Goal: Use online tool/utility: Utilize a website feature to perform a specific function

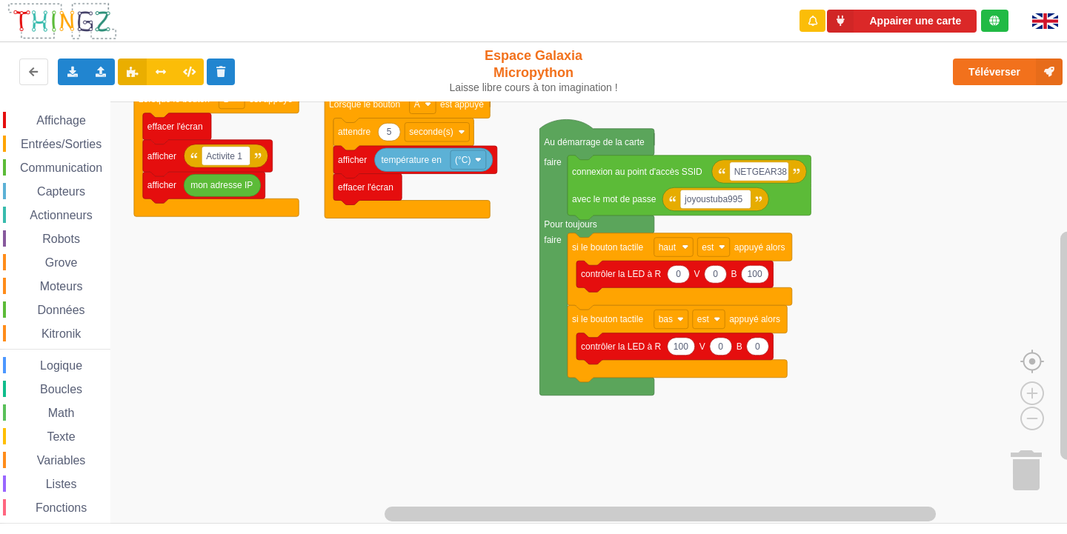
click at [1029, 367] on image "Espace de travail de Blocky" at bounding box center [1055, 327] width 71 height 92
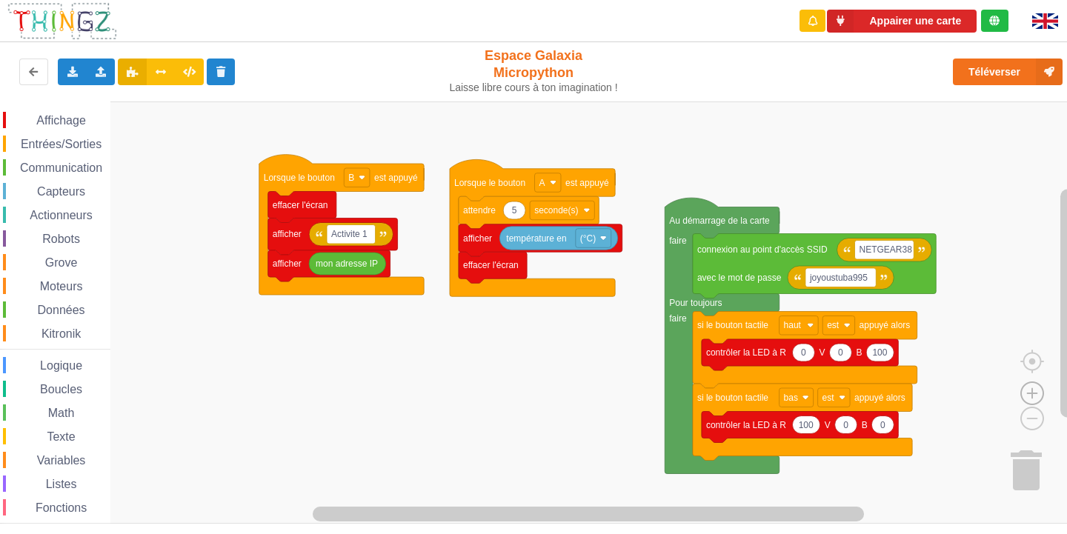
click at [1032, 397] on image "Espace de travail de Blocky" at bounding box center [1031, 359] width 71 height 92
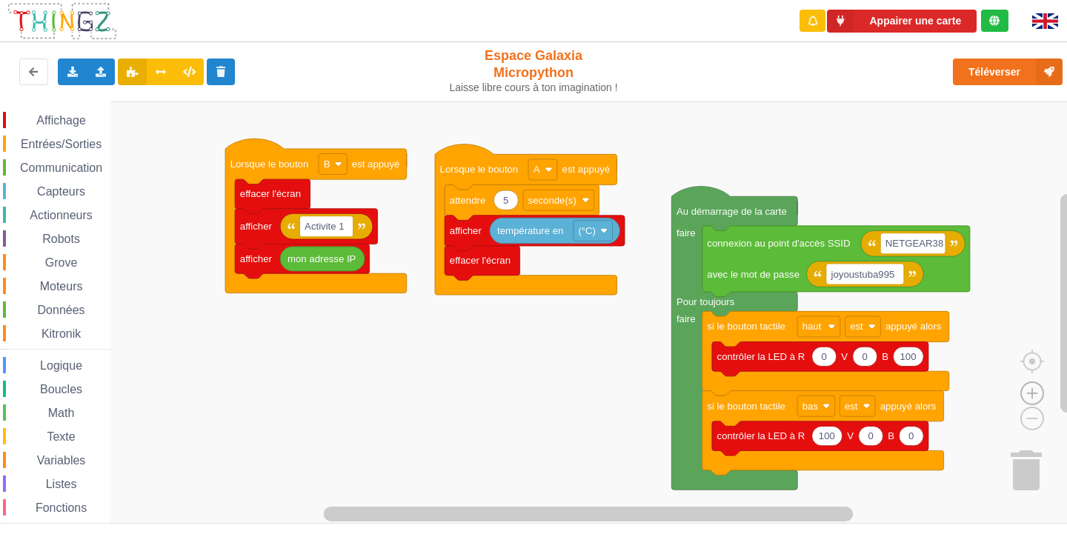
click at [1032, 397] on image "Espace de travail de Blocky" at bounding box center [1031, 359] width 71 height 92
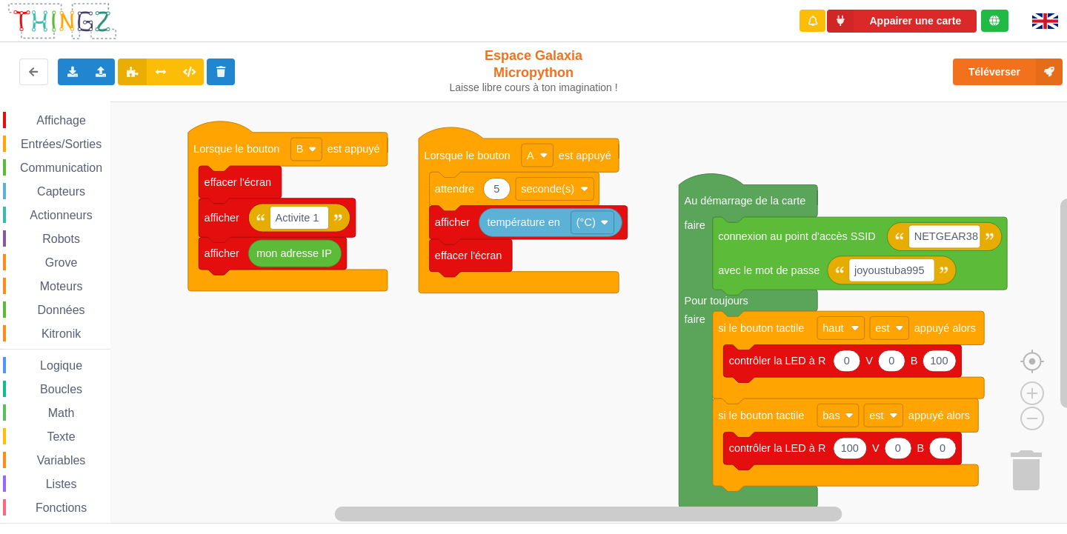
click at [1032, 367] on image "Espace de travail de Blocky" at bounding box center [1055, 327] width 71 height 92
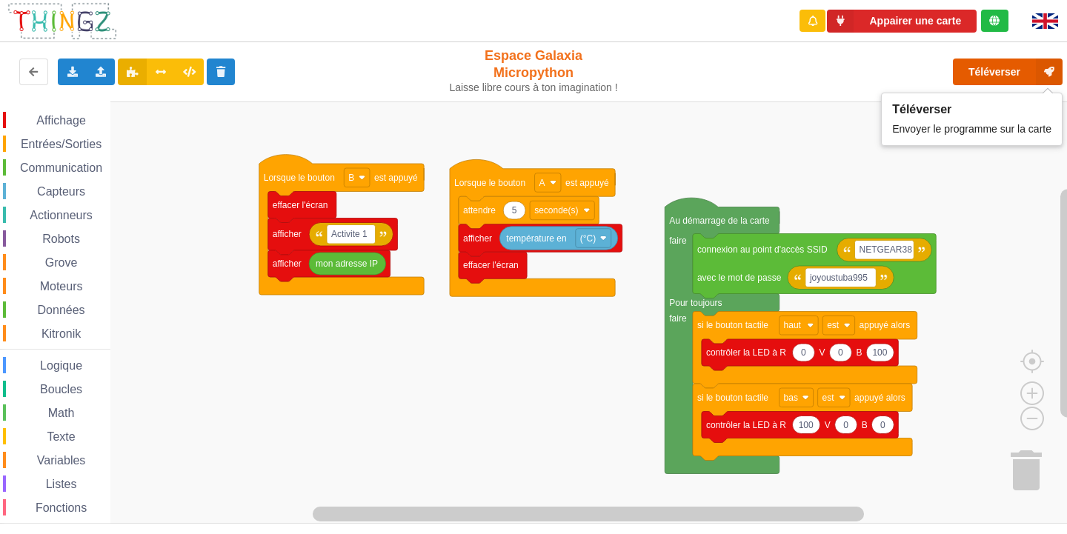
click at [1021, 73] on button "Téléverser" at bounding box center [1007, 72] width 110 height 27
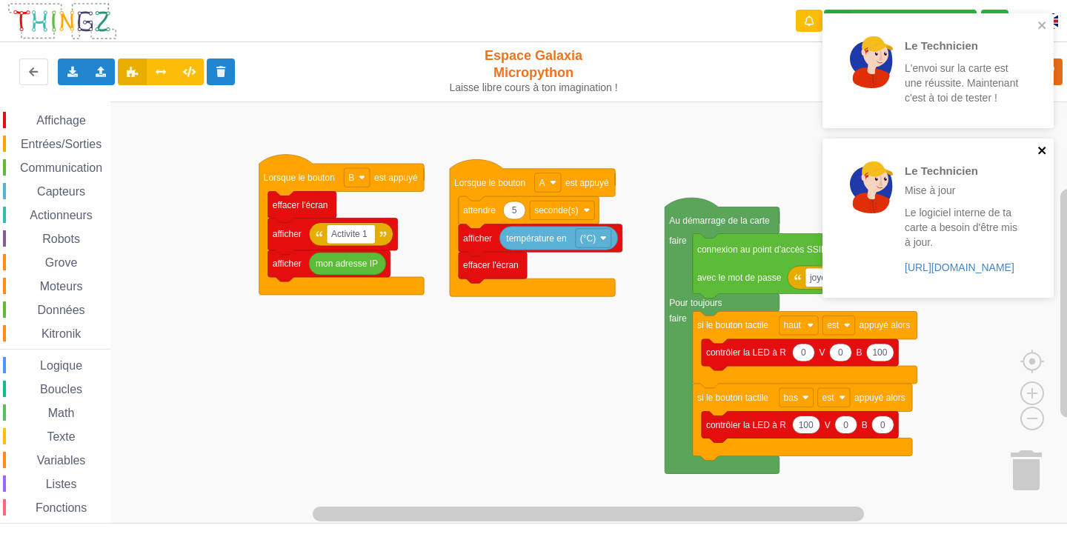
click at [1043, 148] on icon "close" at bounding box center [1042, 150] width 10 height 12
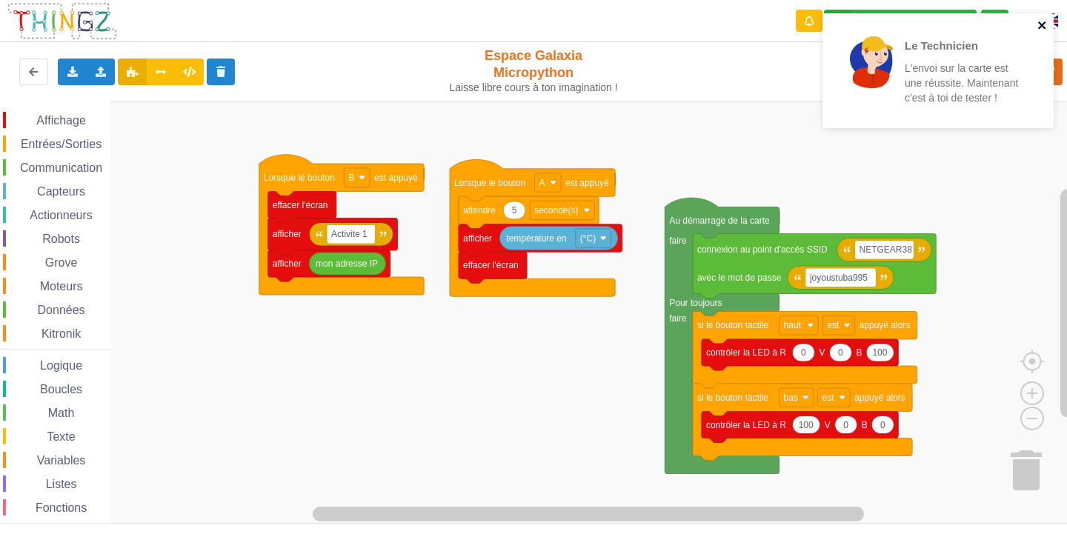
click at [1040, 20] on icon "close" at bounding box center [1042, 25] width 10 height 12
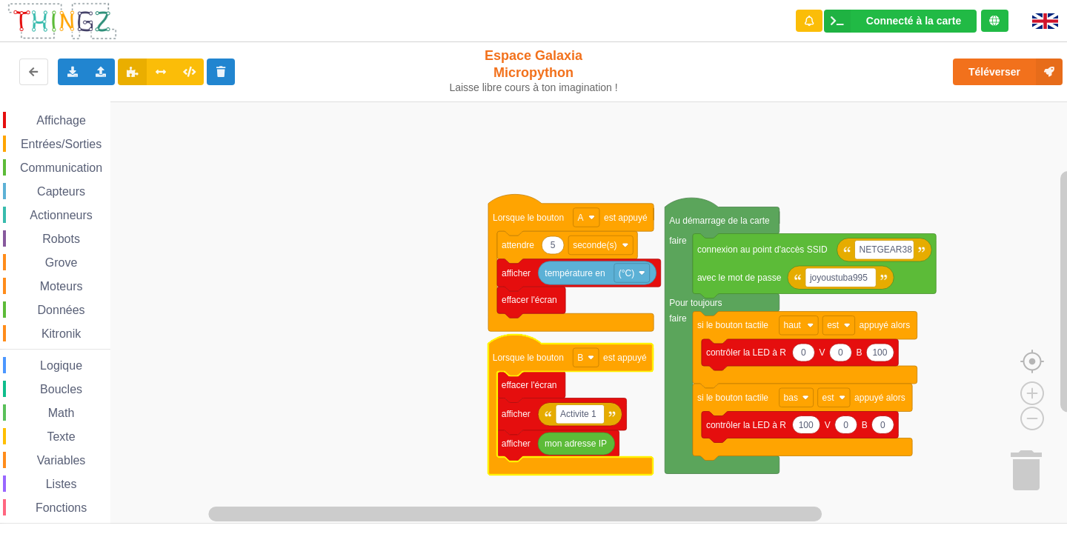
click at [1027, 367] on image "Espace de travail de Blocky" at bounding box center [1055, 327] width 71 height 92
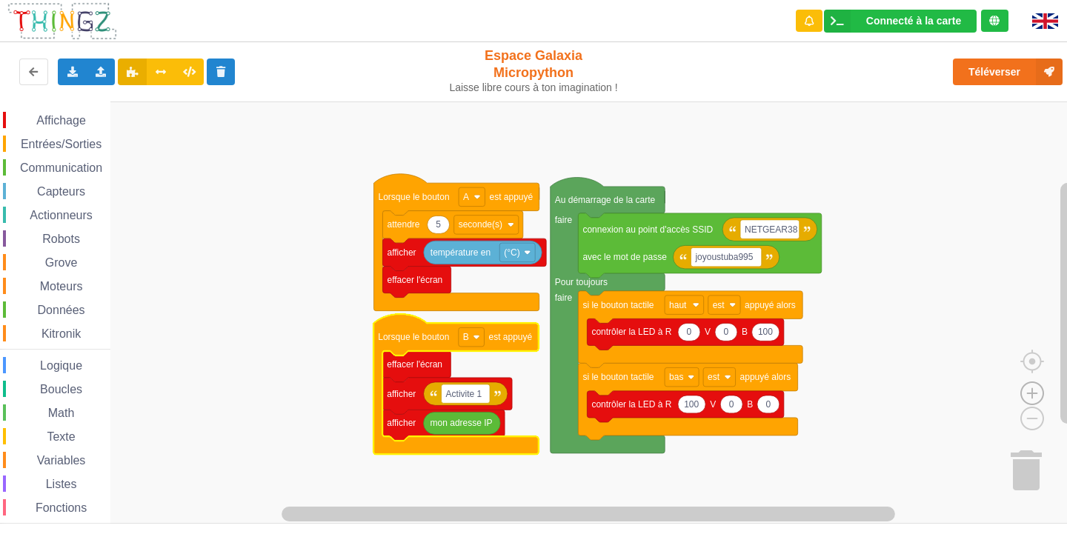
click at [1030, 393] on image "Espace de travail de Blocky" at bounding box center [1031, 359] width 71 height 92
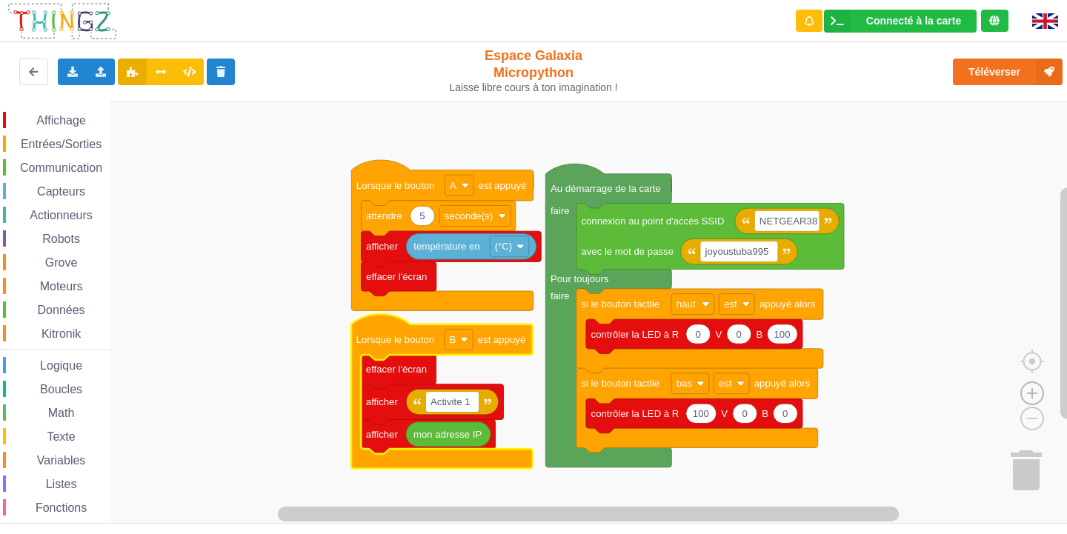
click at [1030, 393] on image "Espace de travail de Blocky" at bounding box center [1031, 359] width 71 height 92
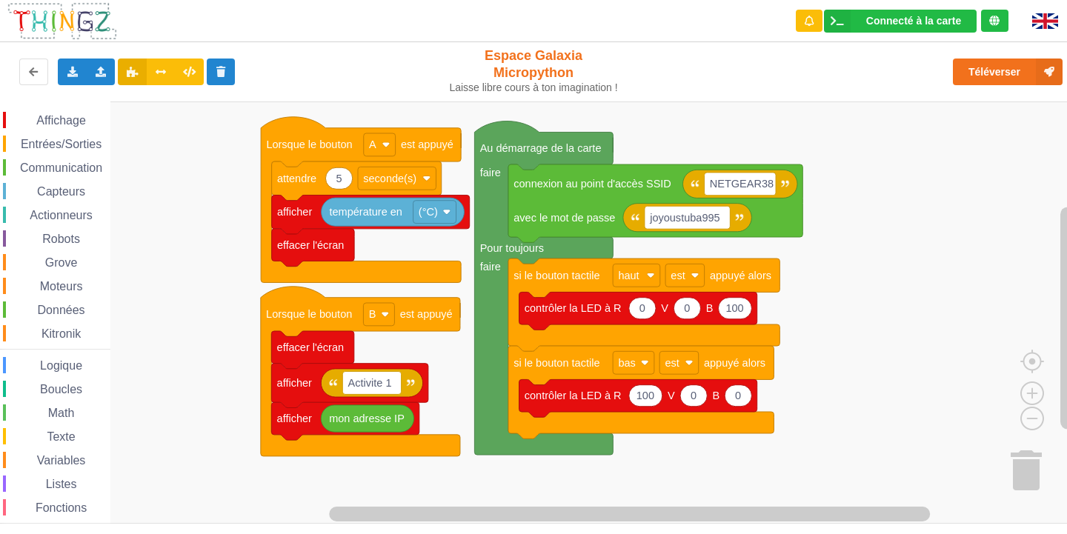
click at [793, 393] on div "Affichage Entrées/Sorties Communication Capteurs Actionneurs Robots Grove Moteu…" at bounding box center [538, 312] width 1077 height 422
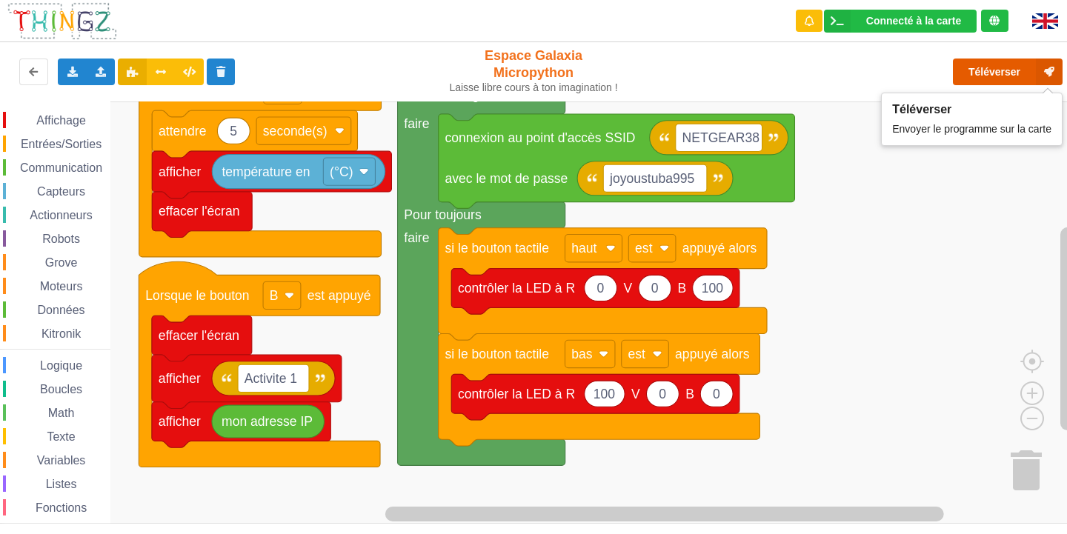
click at [1007, 68] on button "Téléverser" at bounding box center [1007, 72] width 110 height 27
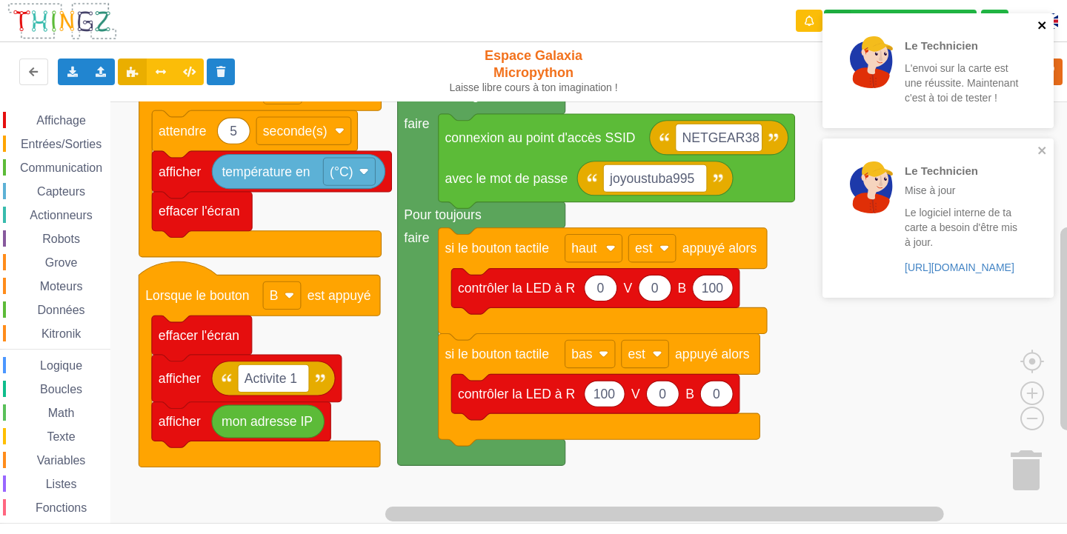
click at [1043, 25] on icon "close" at bounding box center [1042, 25] width 10 height 12
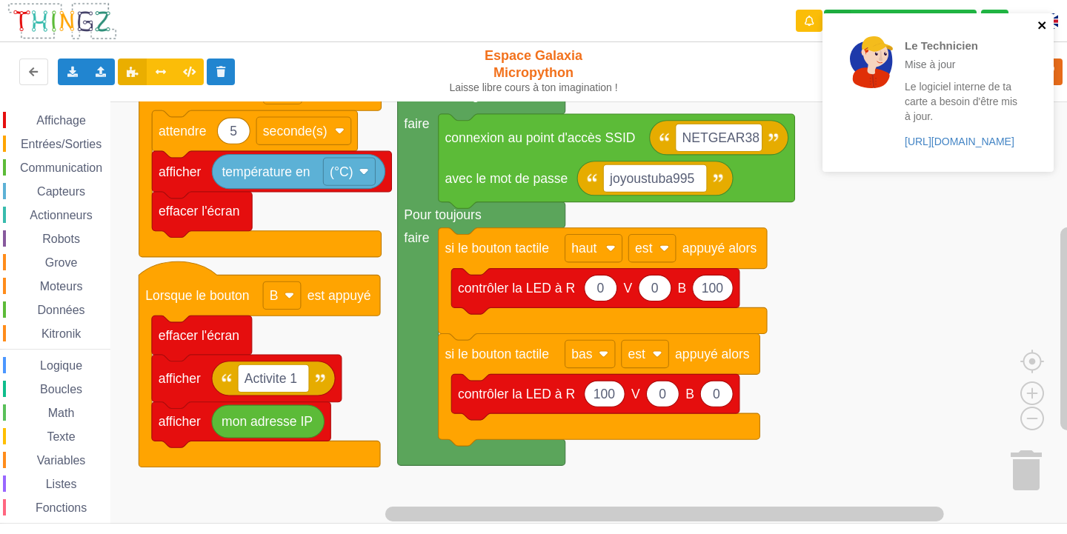
click at [1043, 27] on icon "close" at bounding box center [1041, 24] width 7 height 7
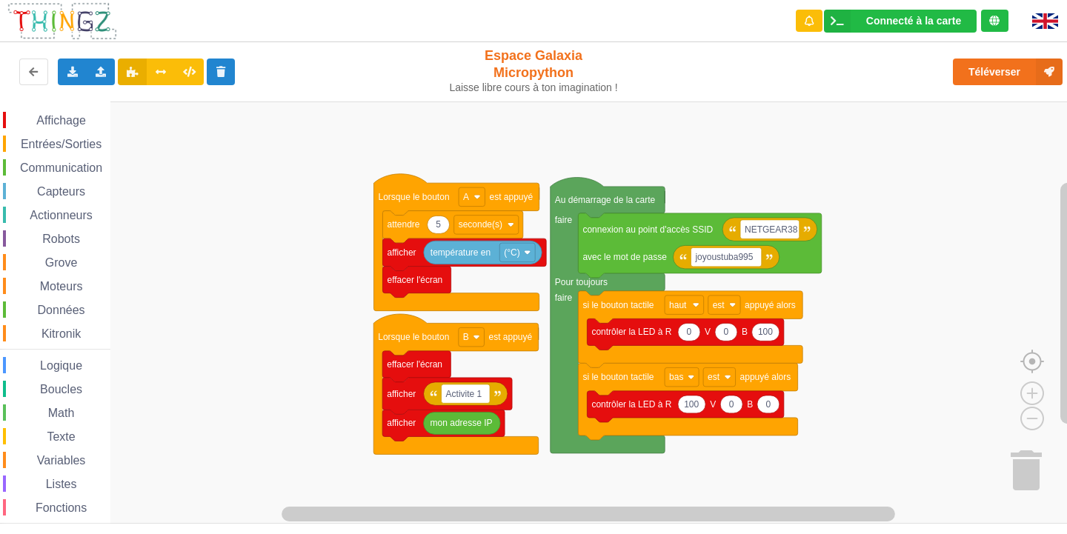
click at [1039, 362] on image "Espace de travail de Blocky" at bounding box center [1055, 327] width 71 height 92
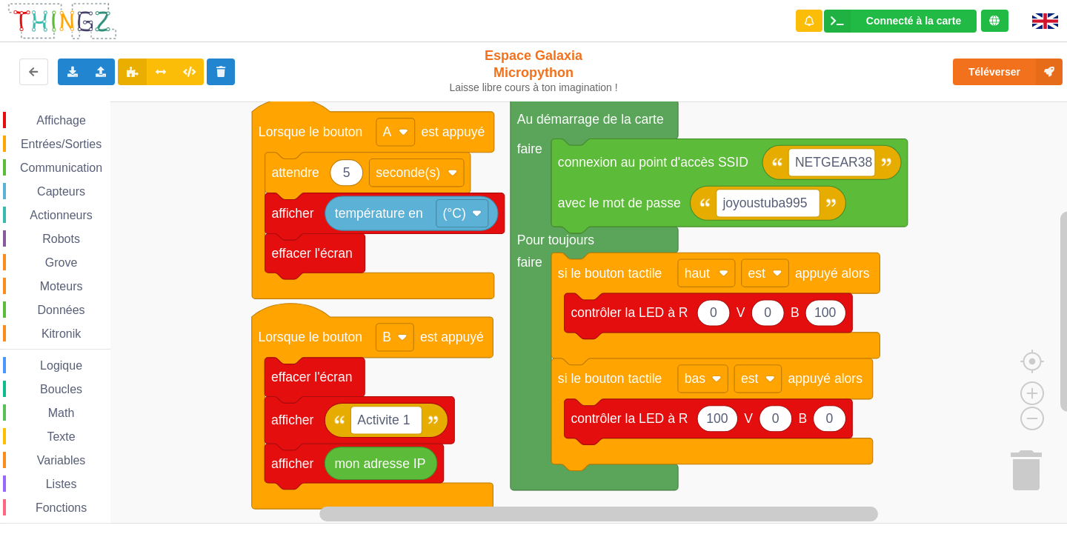
click at [364, 305] on div "Affichage Entrées/Sorties Communication Capteurs Actionneurs Robots Grove Moteu…" at bounding box center [538, 312] width 1077 height 422
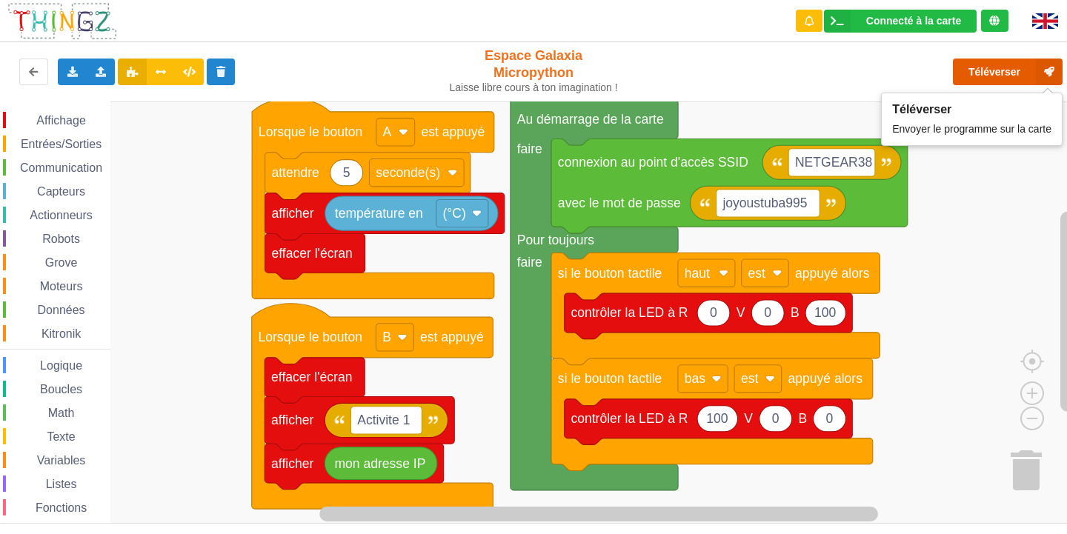
click at [1035, 68] on button "Téléverser" at bounding box center [1007, 72] width 110 height 27
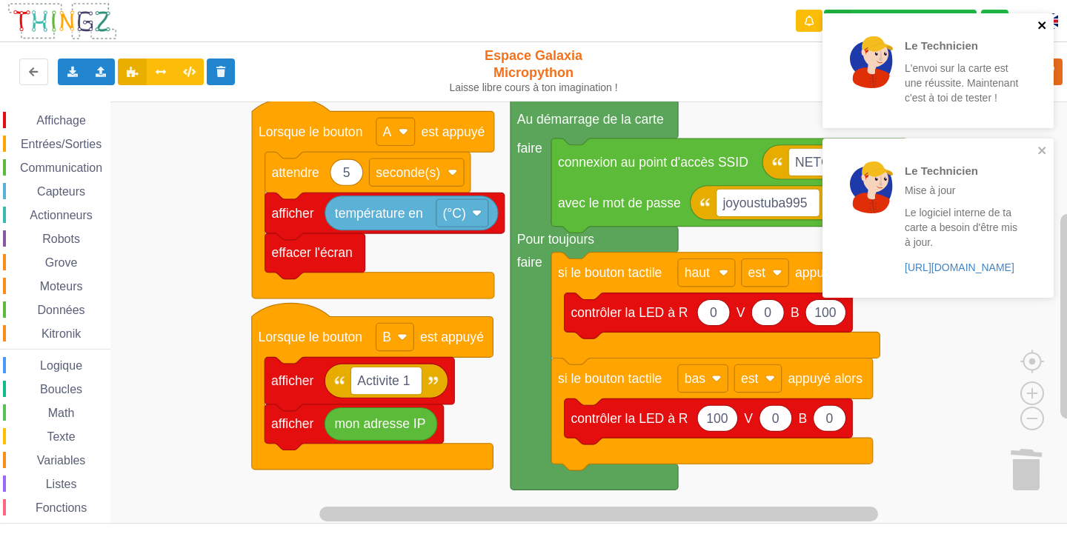
click at [1041, 24] on icon "close" at bounding box center [1042, 25] width 10 height 12
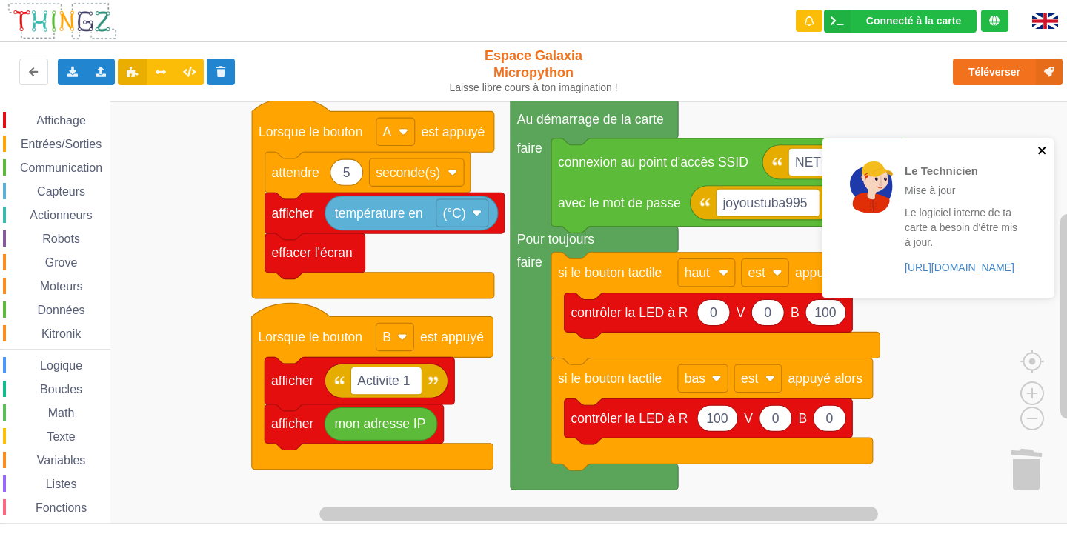
click at [1046, 149] on div "Le Technicien Mise à jour Le logiciel interne de ta carte a besoin d'être mis à…" at bounding box center [937, 217] width 231 height 158
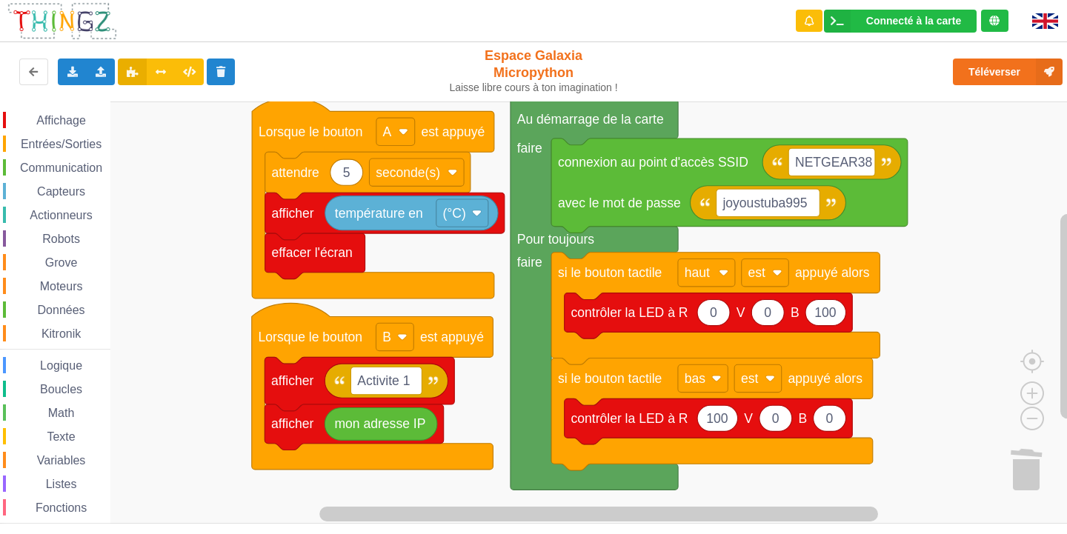
click at [1029, 64] on div "Le Technicien Mise à jour Le logiciel interne de ta carte a besoin d'être mis à…" at bounding box center [937, 97] width 237 height 175
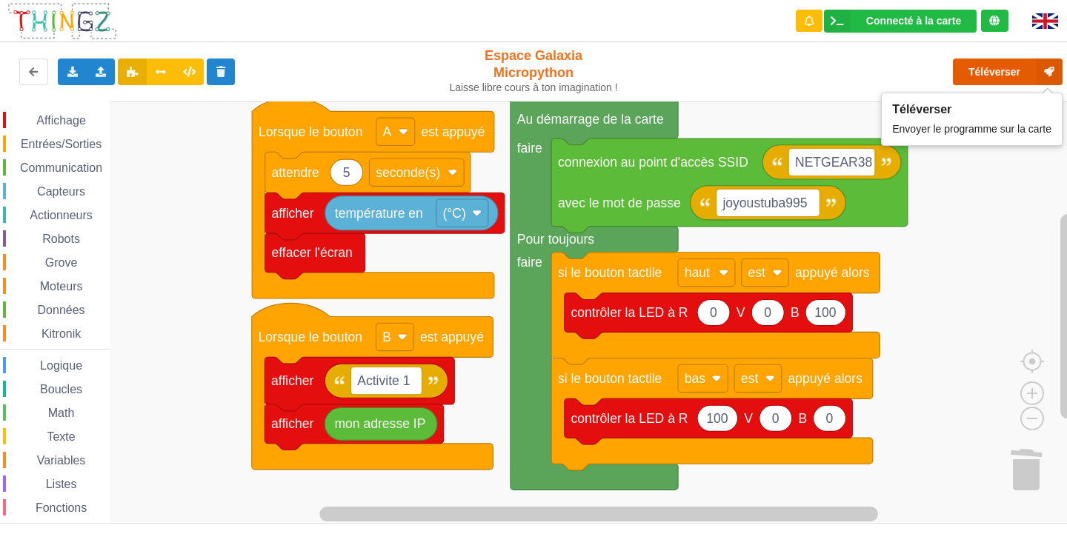
click at [1022, 73] on button "Téléverser" at bounding box center [1007, 72] width 110 height 27
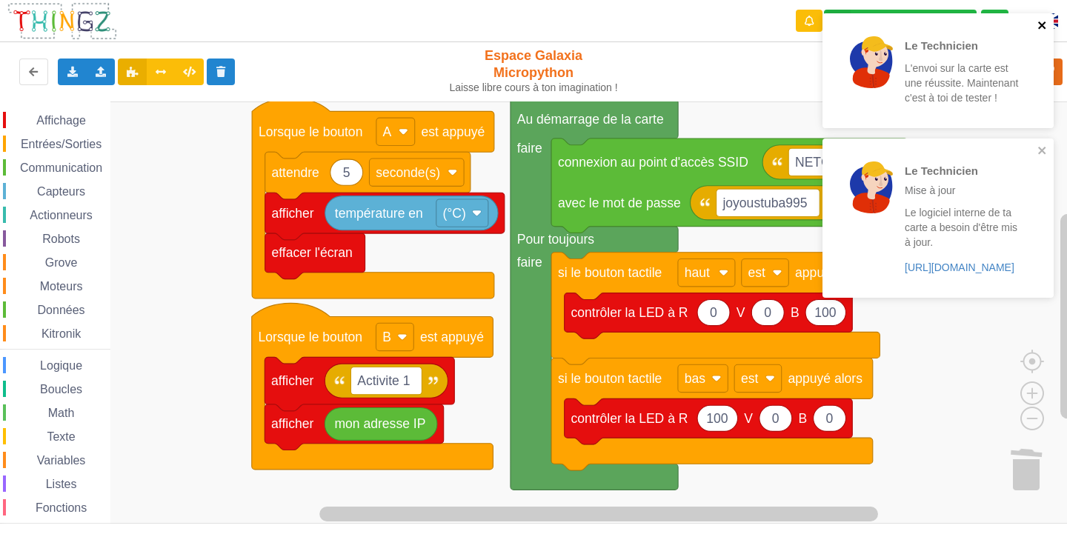
click at [1040, 30] on icon "close" at bounding box center [1042, 25] width 10 height 12
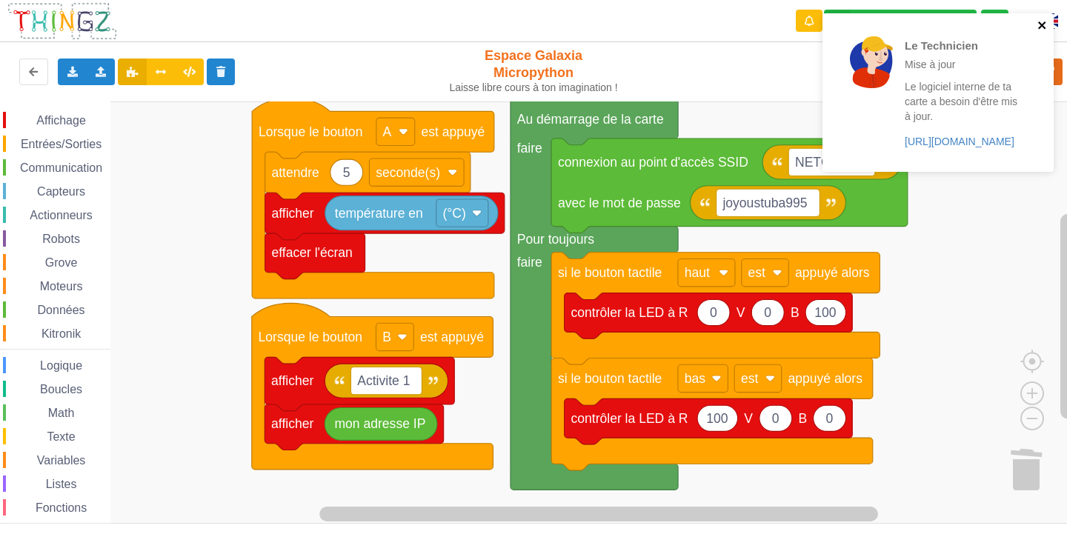
click at [1038, 24] on icon "close" at bounding box center [1042, 25] width 10 height 12
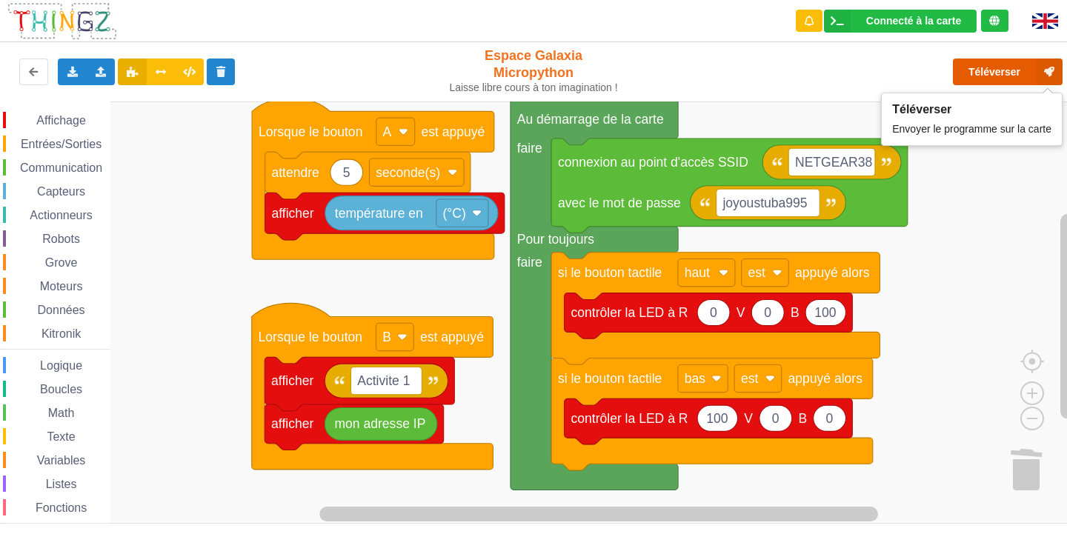
click at [1027, 71] on button "Téléverser" at bounding box center [1007, 72] width 110 height 27
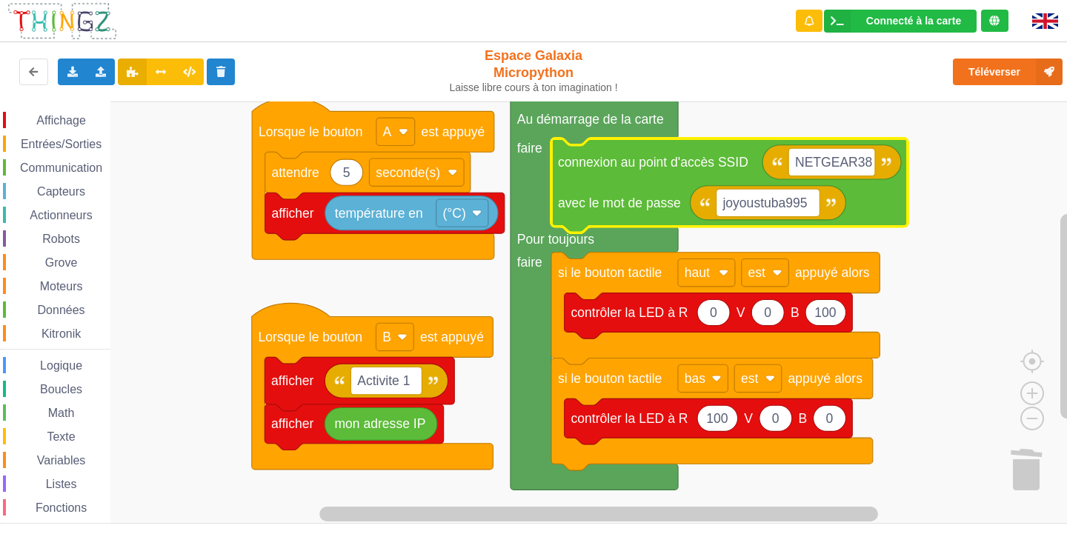
click at [54, 174] on div "Communication" at bounding box center [56, 167] width 107 height 16
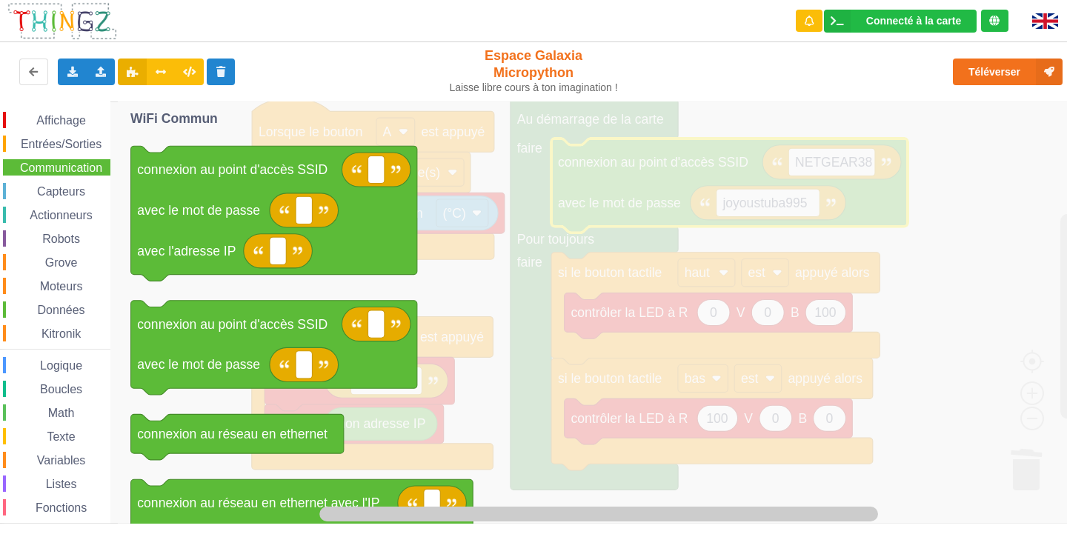
click at [995, 193] on icon "Espace de travail de Blocky" at bounding box center [611, 312] width 986 height 422
click at [1037, 261] on icon "Espace de travail de Blocky" at bounding box center [611, 312] width 986 height 422
click at [1066, 241] on icon "Espace de travail de Blocky" at bounding box center [611, 312] width 986 height 422
click at [25, 117] on span "Espace de travail de Blocky" at bounding box center [28, 121] width 12 height 12
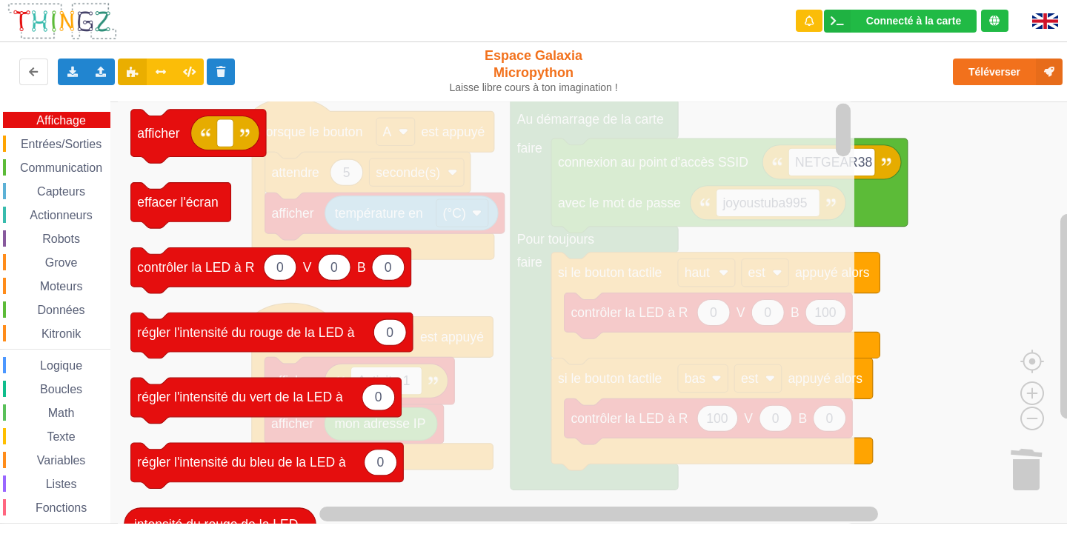
click at [1039, 194] on rect "Espace de travail de Blocky" at bounding box center [538, 312] width 1077 height 422
